Goal: Task Accomplishment & Management: Manage account settings

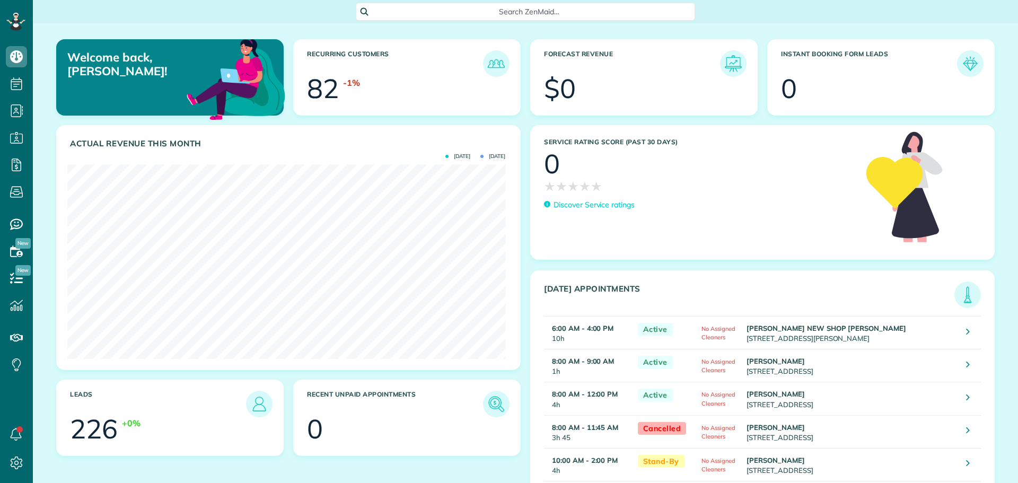
scroll to position [195, 438]
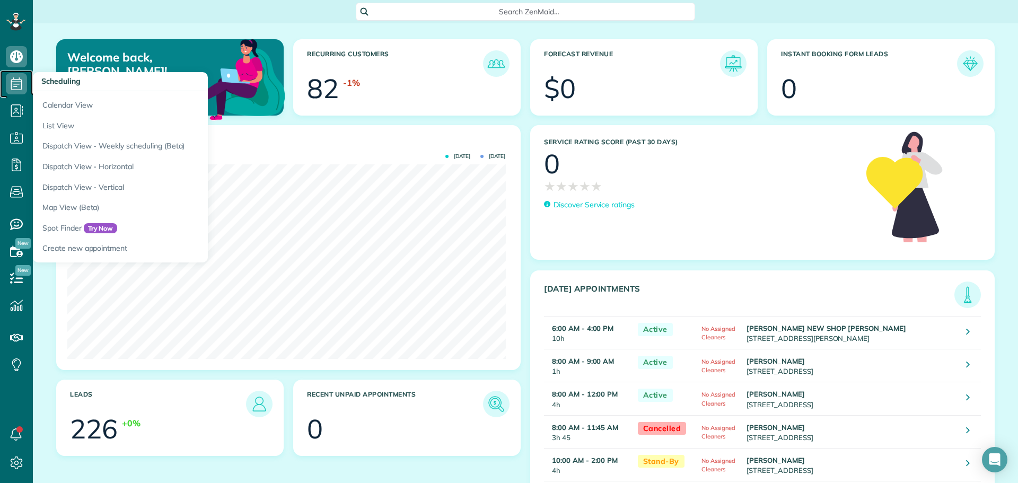
click at [22, 80] on use at bounding box center [16, 83] width 11 height 13
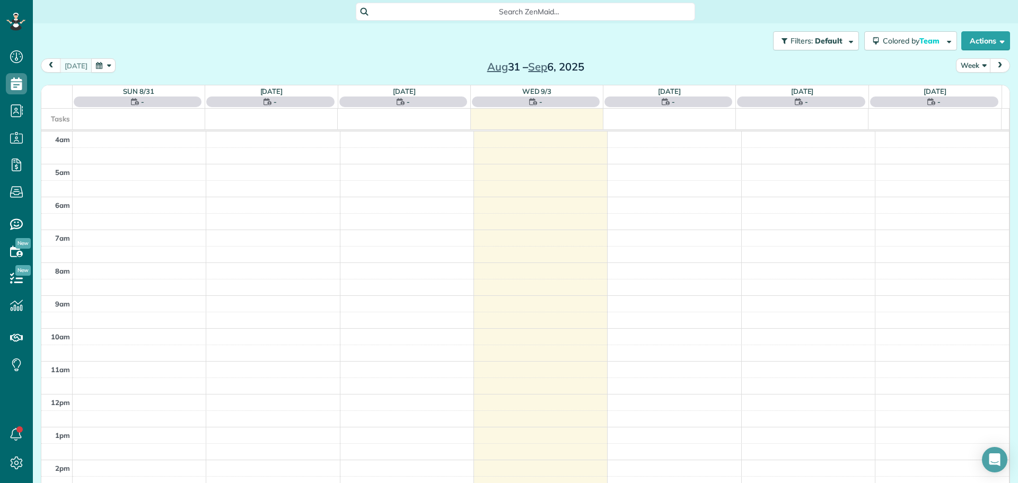
scroll to position [99, 0]
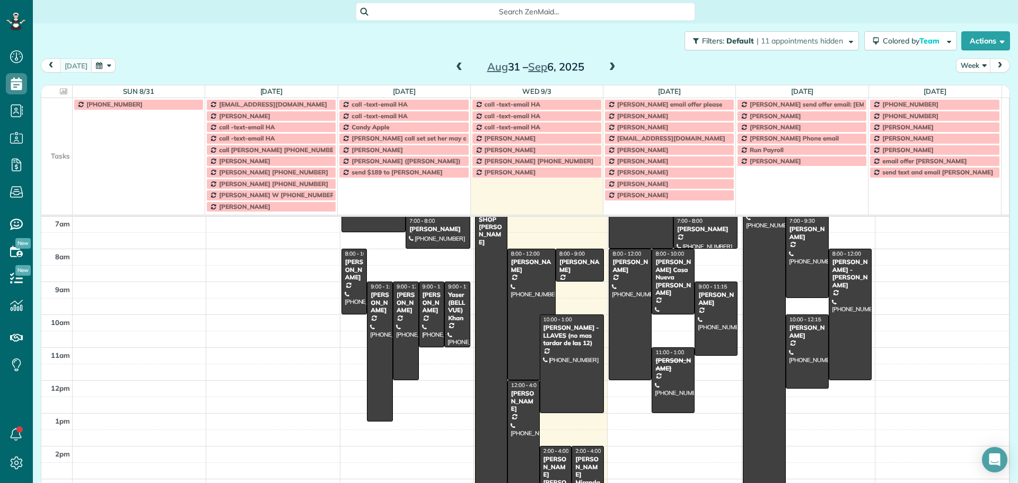
click at [60, 127] on td at bounding box center [56, 126] width 31 height 11
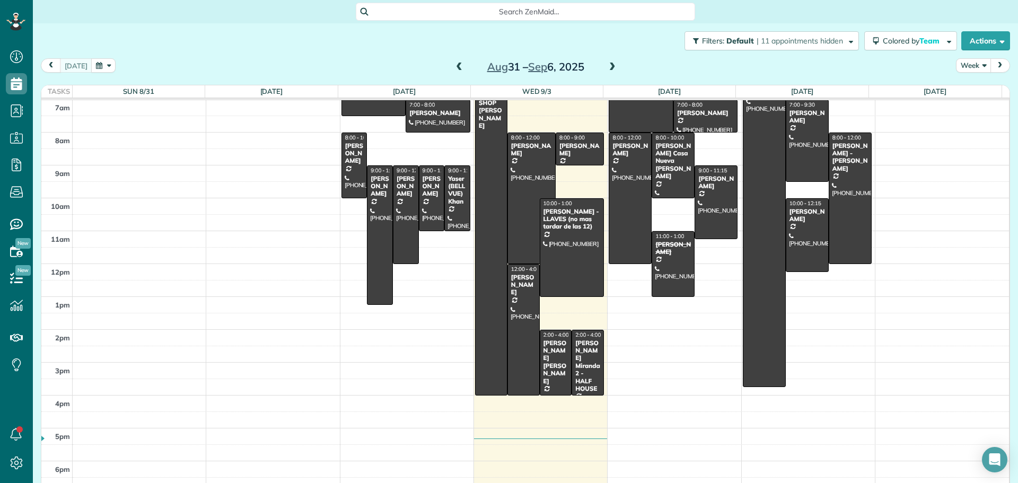
click at [964, 64] on button "Week" at bounding box center [973, 65] width 35 height 14
click at [960, 94] on link "Day" at bounding box center [998, 90] width 84 height 21
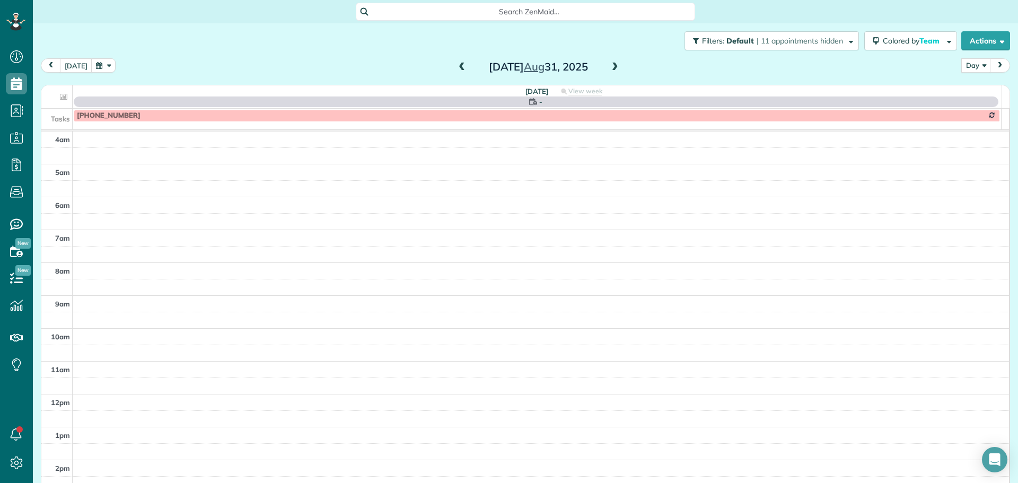
scroll to position [99, 0]
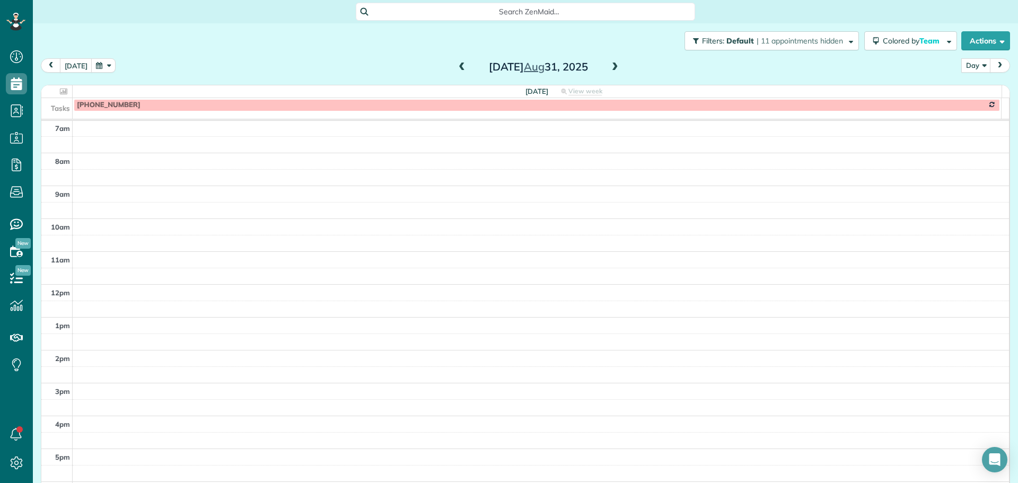
click at [613, 67] on span at bounding box center [615, 68] width 12 height 10
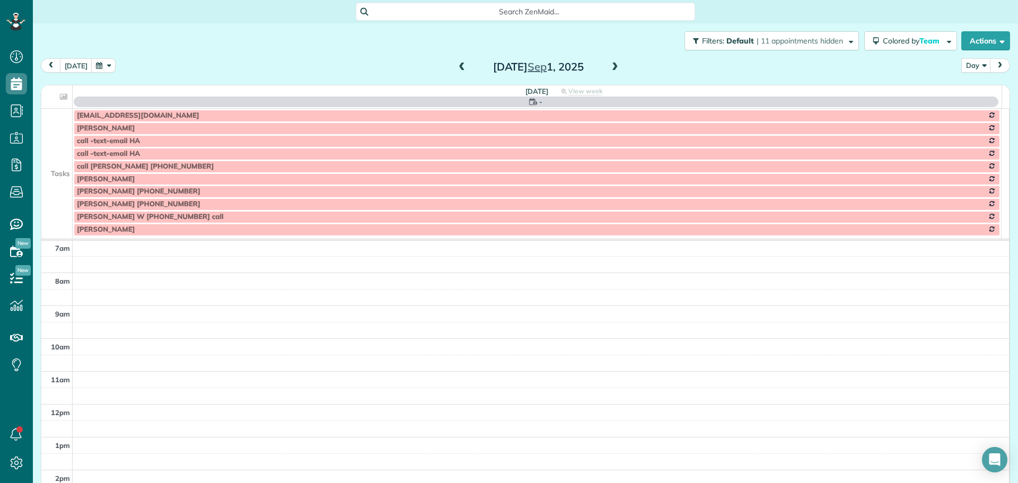
click at [613, 67] on span at bounding box center [615, 68] width 12 height 10
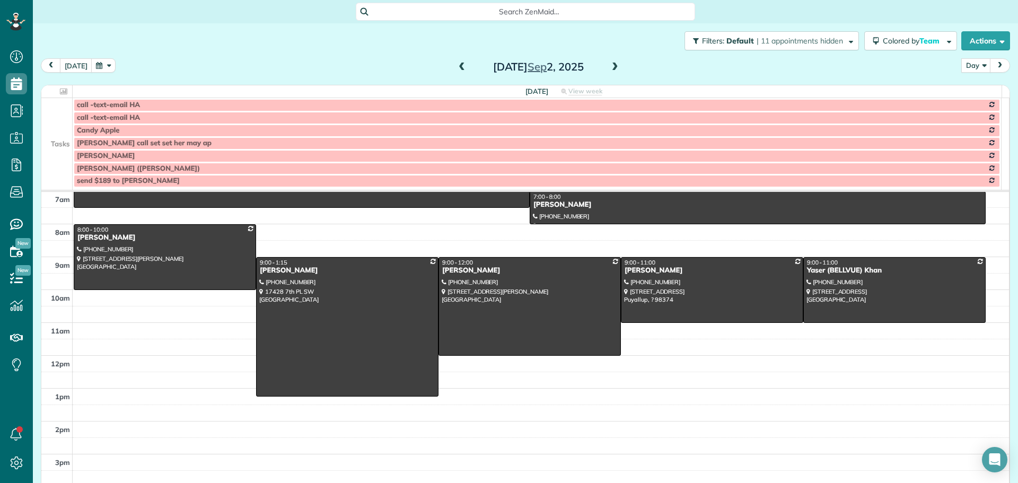
click at [613, 67] on span at bounding box center [615, 68] width 12 height 10
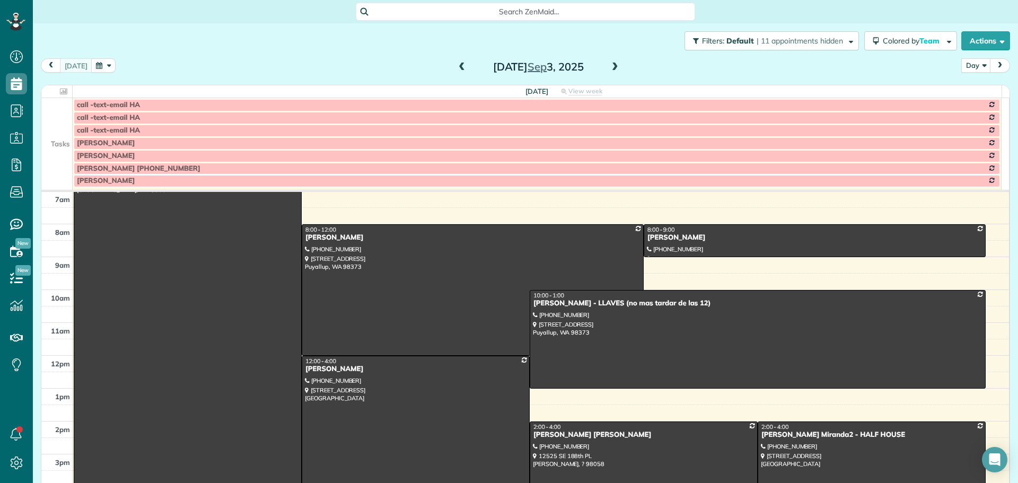
click at [613, 67] on span at bounding box center [615, 68] width 12 height 10
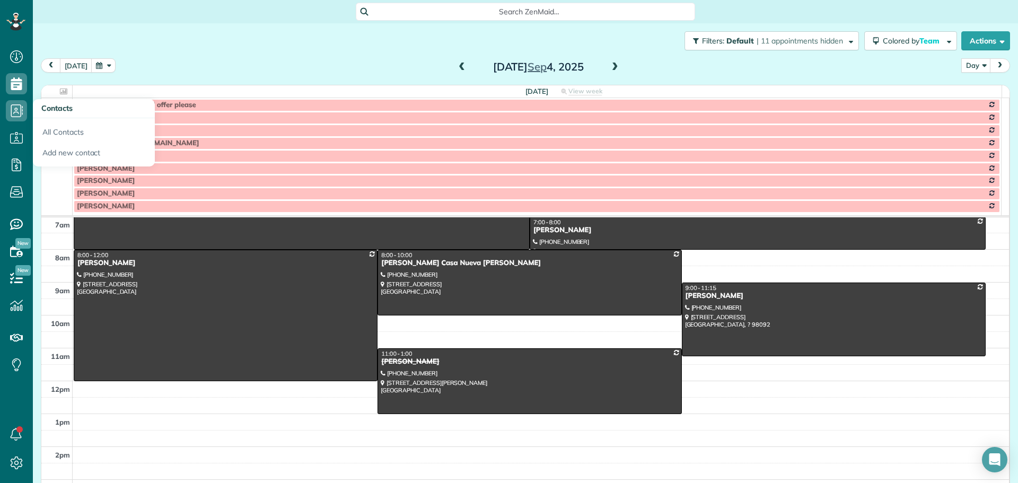
click at [67, 194] on td at bounding box center [56, 193] width 31 height 13
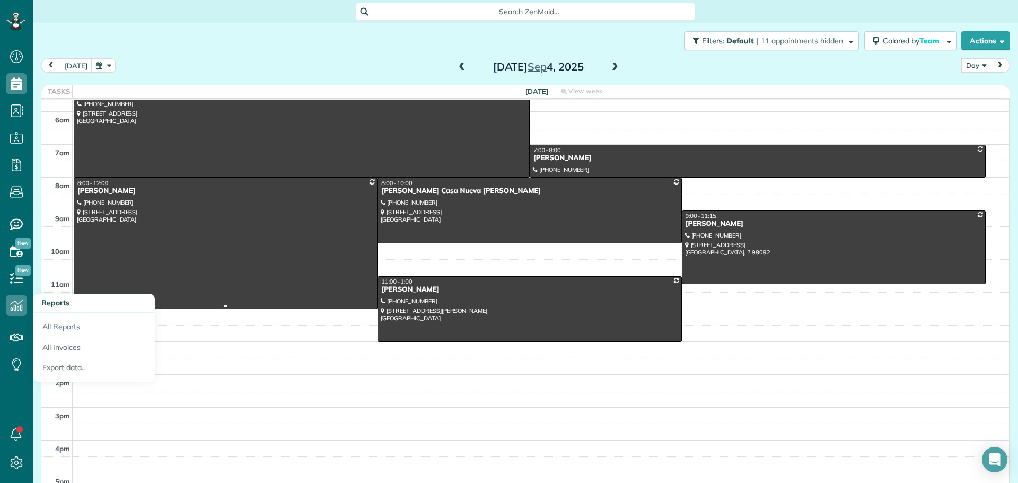
scroll to position [0, 0]
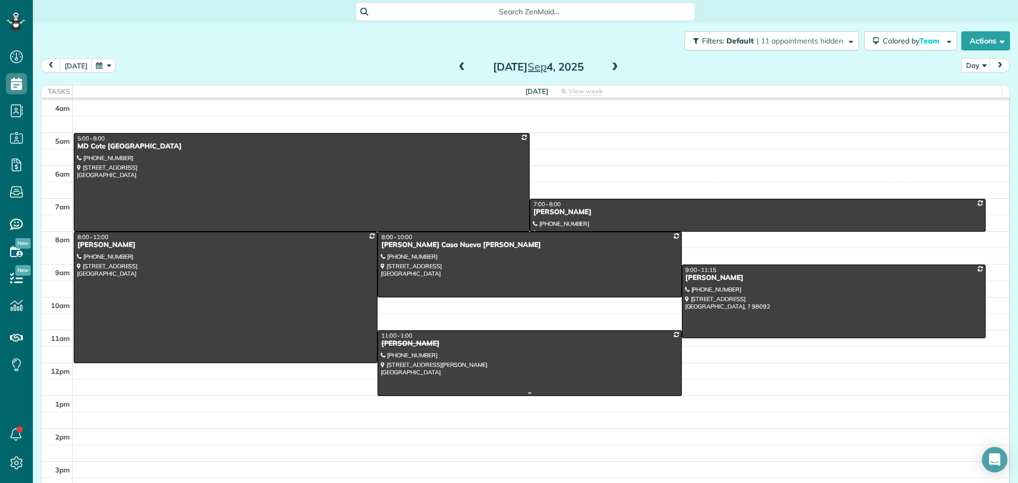
click at [481, 362] on div at bounding box center [529, 363] width 303 height 65
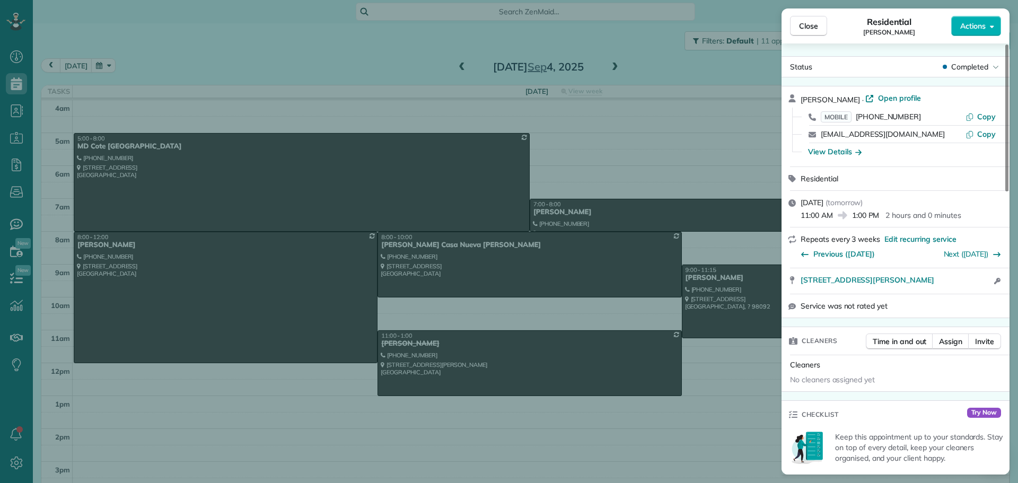
click at [913, 34] on div "Residential [PERSON_NAME]" at bounding box center [889, 25] width 124 height 21
drag, startPoint x: 797, startPoint y: 282, endPoint x: 962, endPoint y: 285, distance: 164.9
click at [962, 285] on div "[STREET_ADDRESS][PERSON_NAME] Open in maps Open in maps Open access information" at bounding box center [895, 280] width 228 height 25
click at [981, 114] on span "Copy" at bounding box center [986, 117] width 19 height 10
click at [848, 148] on div "View Details" at bounding box center [835, 151] width 54 height 11
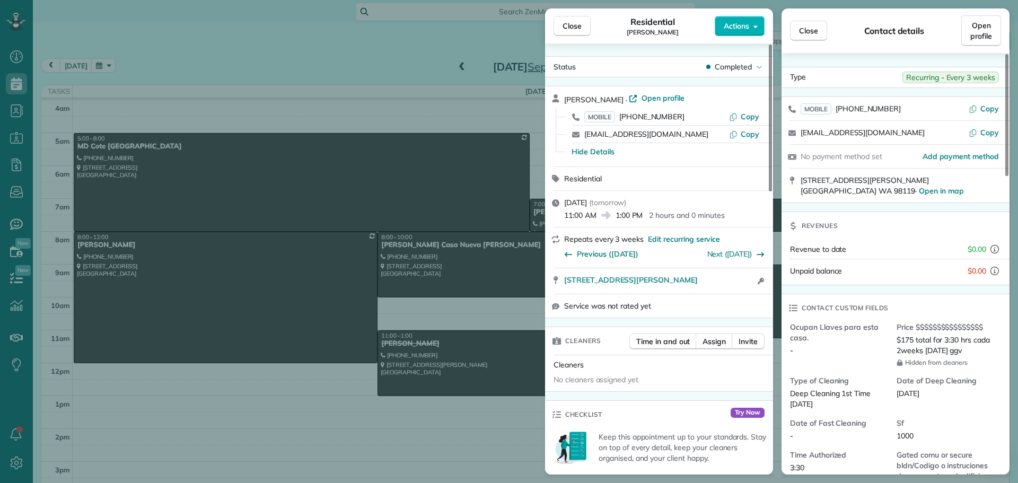
scroll to position [54, 0]
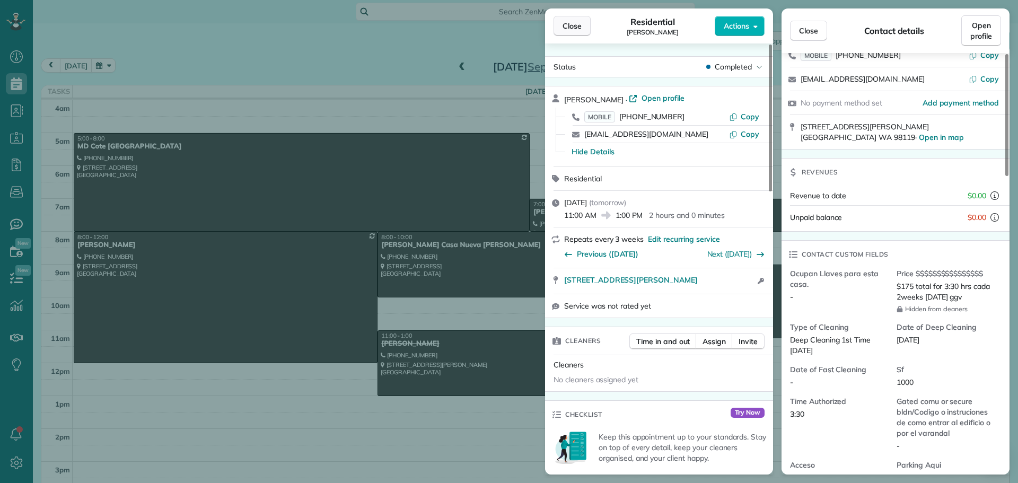
click at [578, 23] on span "Close" at bounding box center [571, 26] width 19 height 11
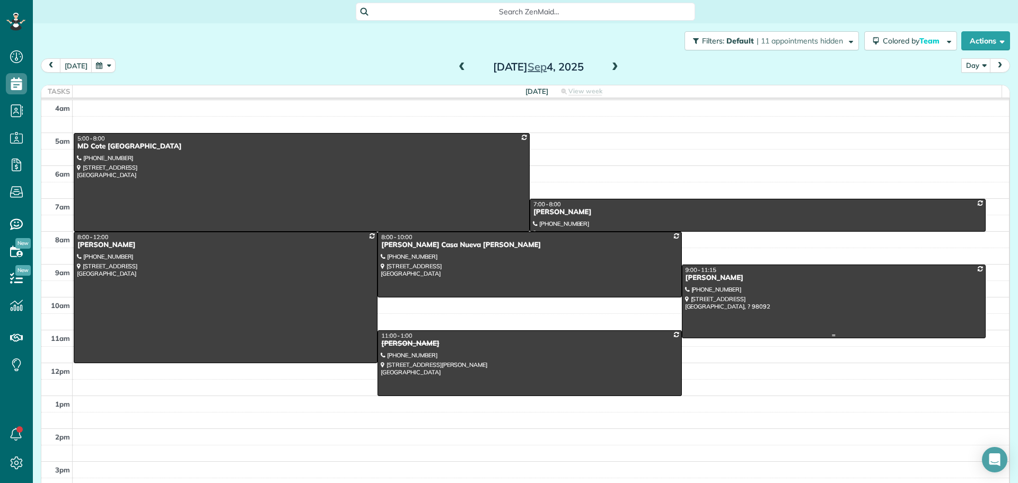
click at [799, 297] on div at bounding box center [833, 301] width 303 height 73
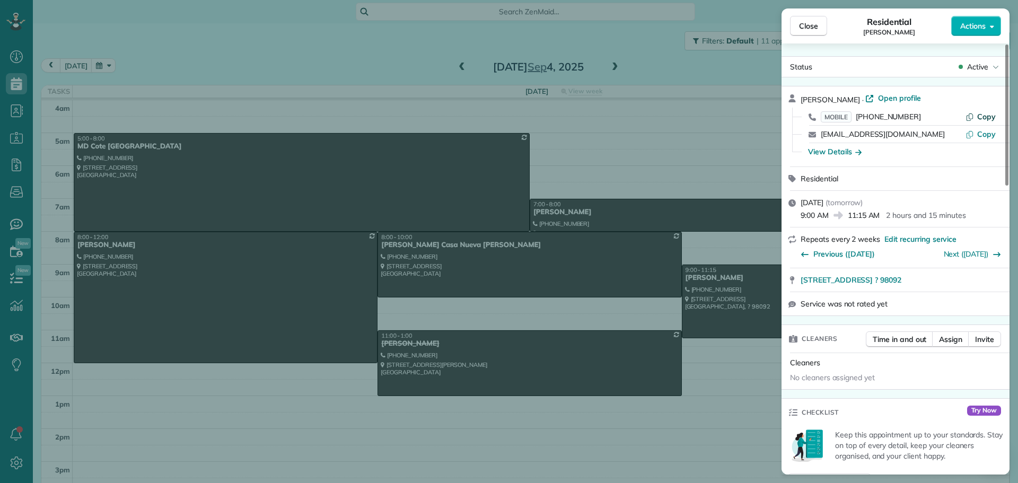
click at [975, 113] on button "Copy" at bounding box center [980, 116] width 30 height 11
drag, startPoint x: 799, startPoint y: 279, endPoint x: 946, endPoint y: 277, distance: 147.4
click at [946, 277] on div "[STREET_ADDRESS] ? 98092 Open in maps Open in maps" at bounding box center [895, 279] width 228 height 23
click at [822, 151] on div "View Details" at bounding box center [835, 151] width 54 height 11
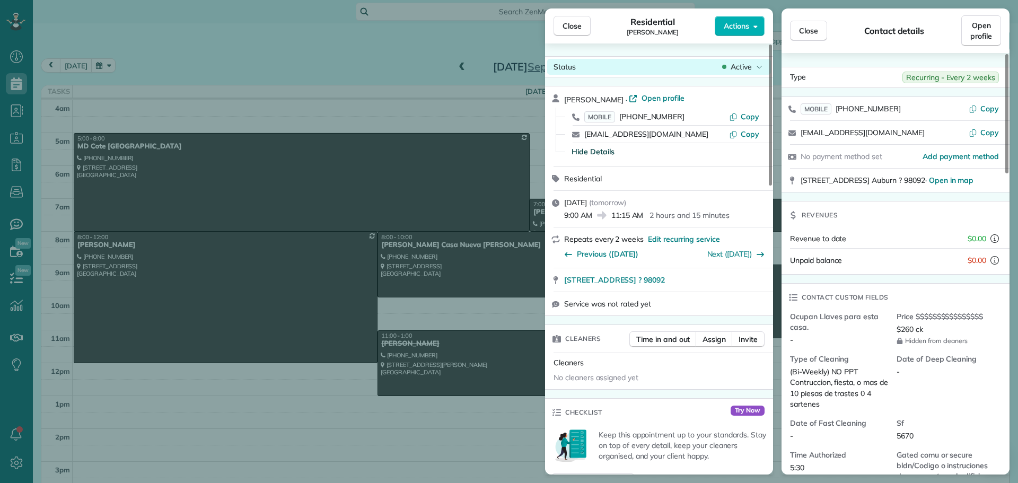
drag, startPoint x: 587, startPoint y: 21, endPoint x: 550, endPoint y: 69, distance: 61.3
click at [587, 21] on button "Close" at bounding box center [571, 26] width 37 height 20
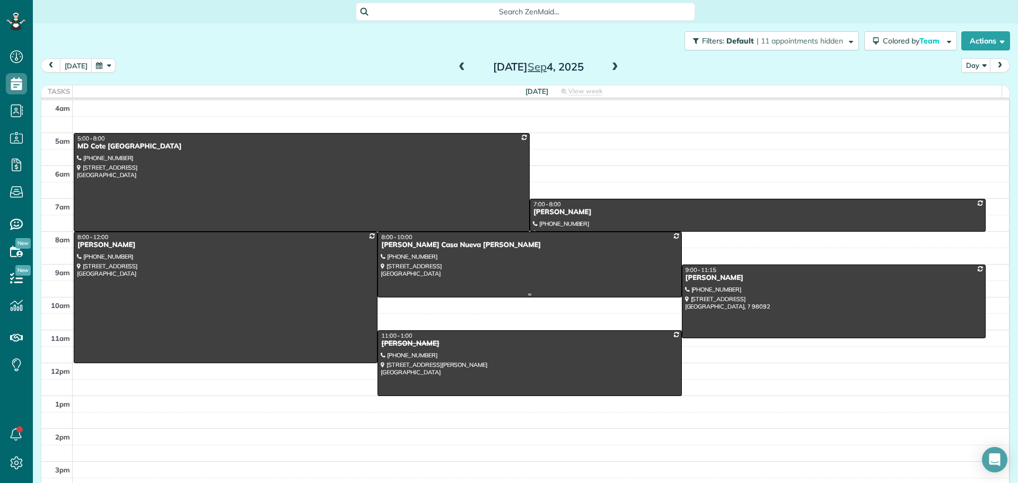
drag, startPoint x: 486, startPoint y: 260, endPoint x: 492, endPoint y: 262, distance: 6.2
click at [486, 260] on div at bounding box center [529, 264] width 303 height 65
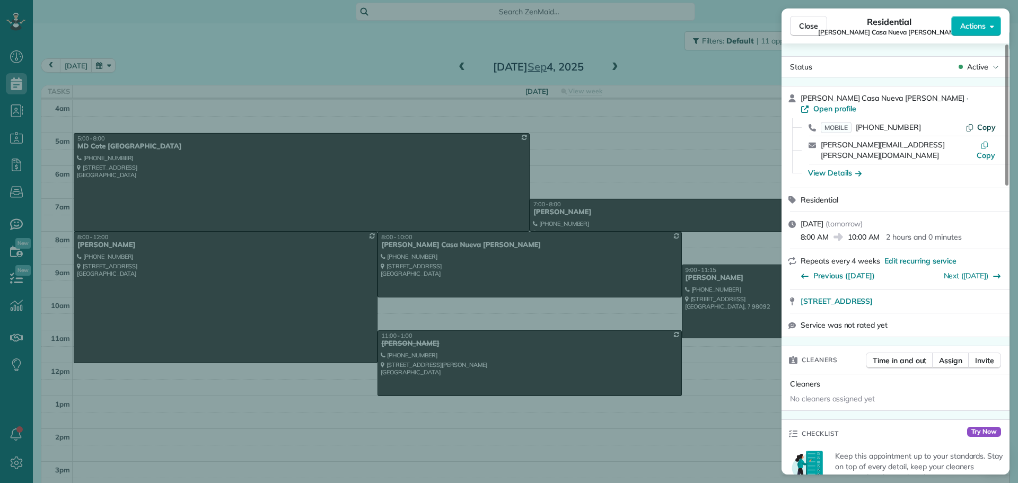
drag, startPoint x: 985, startPoint y: 115, endPoint x: 977, endPoint y: 115, distance: 8.5
click at [985, 122] on span "Copy" at bounding box center [986, 127] width 19 height 10
drag, startPoint x: 795, startPoint y: 280, endPoint x: 941, endPoint y: 283, distance: 146.3
click at [941, 289] on div "[STREET_ADDRESS] Open in maps Open in maps" at bounding box center [895, 300] width 228 height 23
click at [832, 167] on div "View Details" at bounding box center [835, 172] width 54 height 11
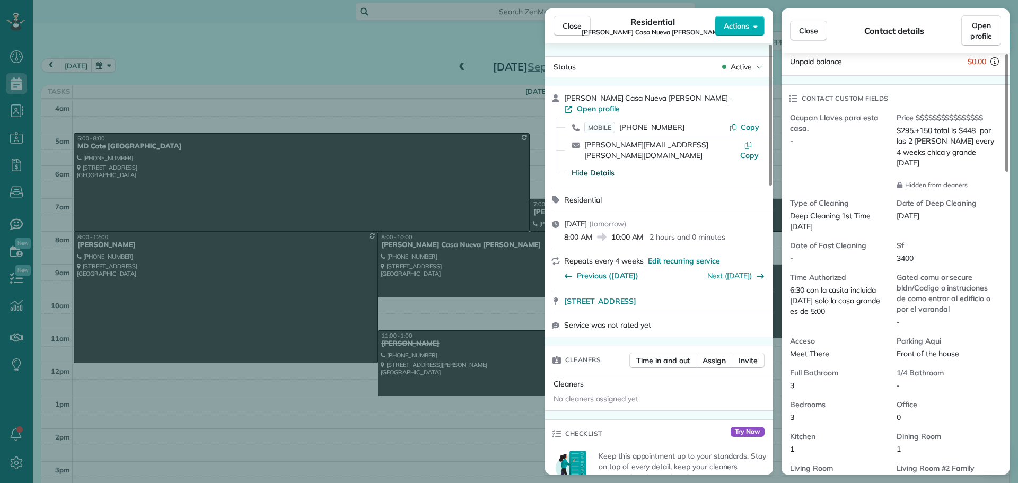
scroll to position [212, 0]
click at [569, 23] on span "Close" at bounding box center [571, 26] width 19 height 11
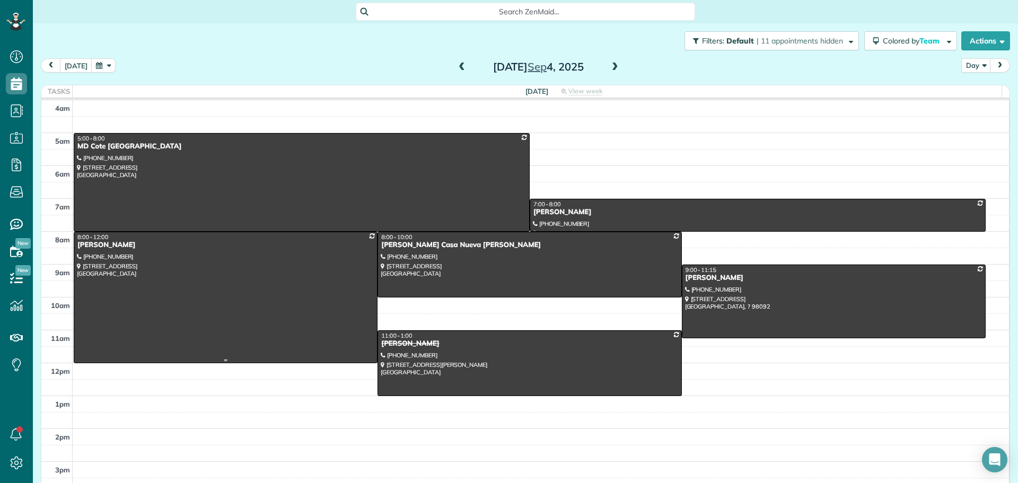
click at [291, 274] on div at bounding box center [225, 297] width 303 height 130
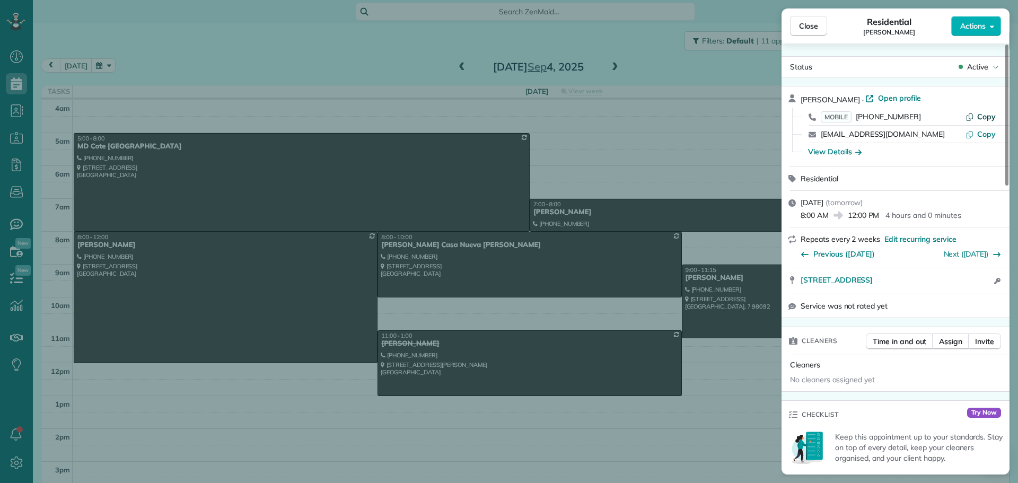
click at [973, 112] on icon "button" at bounding box center [969, 116] width 8 height 8
drag, startPoint x: 794, startPoint y: 280, endPoint x: 936, endPoint y: 277, distance: 141.5
click at [936, 277] on div "[STREET_ADDRESS] Open in maps Open in maps Open access information" at bounding box center [895, 280] width 228 height 25
click at [851, 147] on div "View Details" at bounding box center [835, 151] width 54 height 11
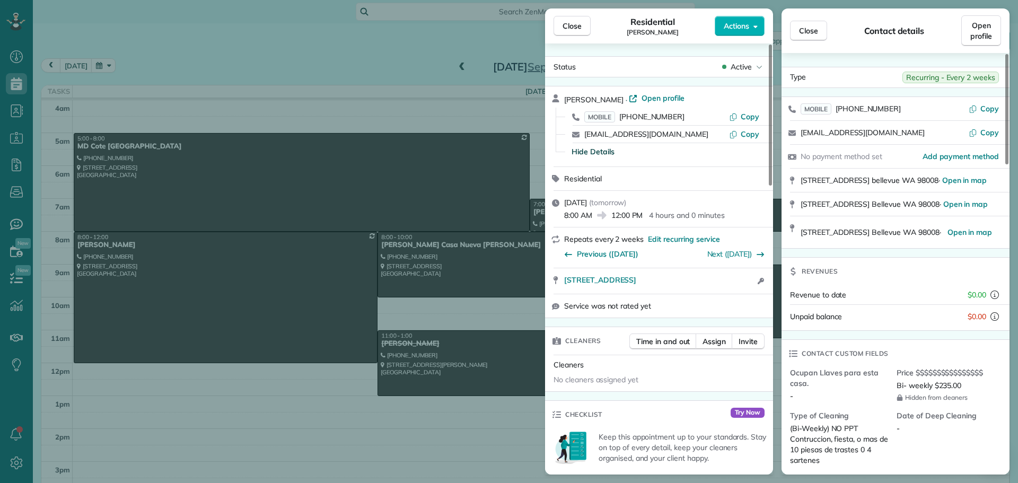
scroll to position [54, 0]
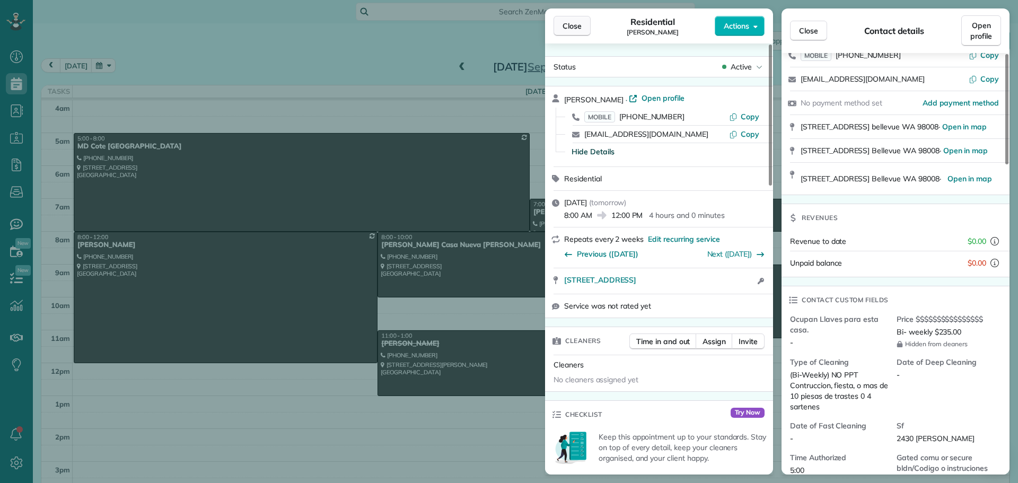
drag, startPoint x: 572, startPoint y: 25, endPoint x: 578, endPoint y: 25, distance: 5.9
click at [572, 25] on span "Close" at bounding box center [571, 26] width 19 height 11
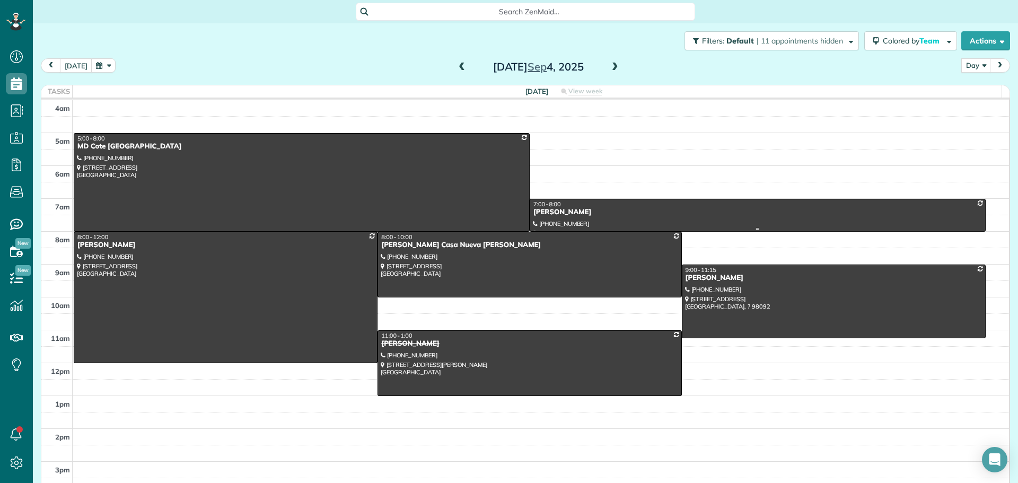
click at [577, 205] on div "7:00 - 8:00" at bounding box center [757, 203] width 449 height 7
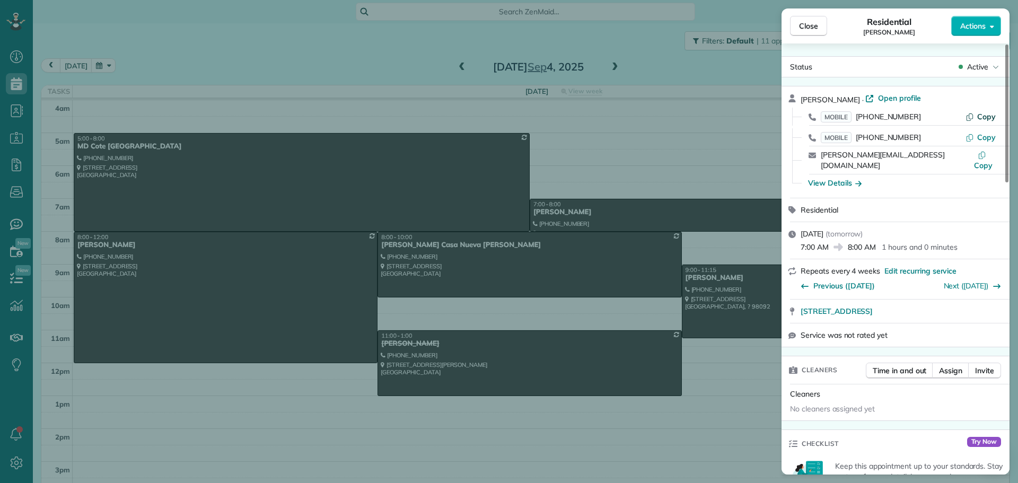
click at [975, 118] on button "Copy" at bounding box center [980, 116] width 30 height 11
drag, startPoint x: 797, startPoint y: 305, endPoint x: 978, endPoint y: 299, distance: 181.9
click at [978, 299] on div "[STREET_ADDRESS] Open in maps Open in maps" at bounding box center [895, 310] width 228 height 23
click at [839, 179] on div "View Details" at bounding box center [901, 182] width 202 height 17
click at [840, 178] on div "View Details" at bounding box center [835, 183] width 54 height 11
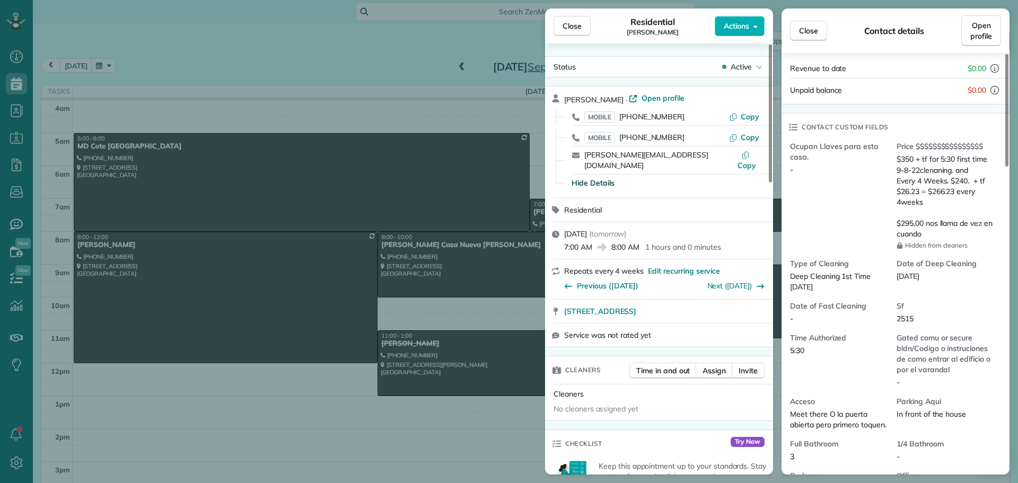
scroll to position [212, 0]
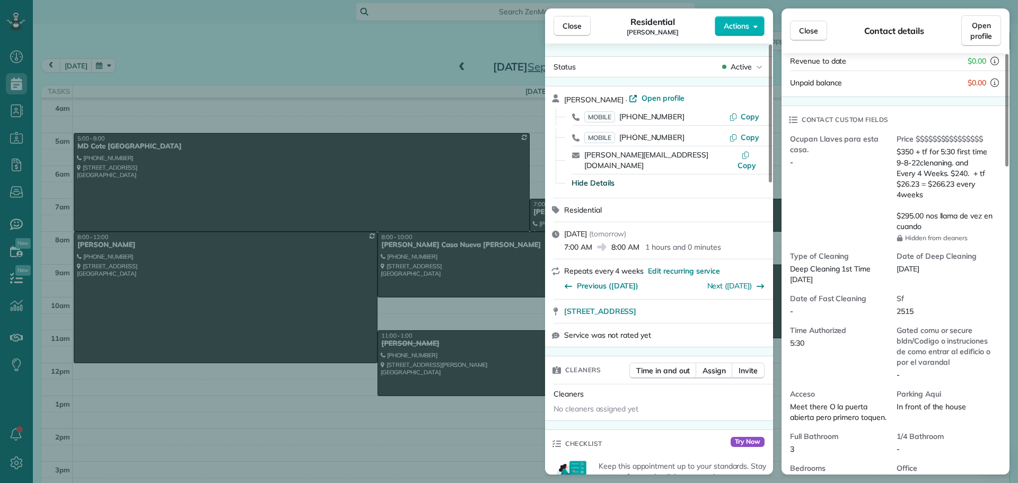
drag, startPoint x: 584, startPoint y: 31, endPoint x: 660, endPoint y: 1, distance: 82.1
click at [584, 31] on button "Close" at bounding box center [571, 26] width 37 height 20
